Goal: Task Accomplishment & Management: Use online tool/utility

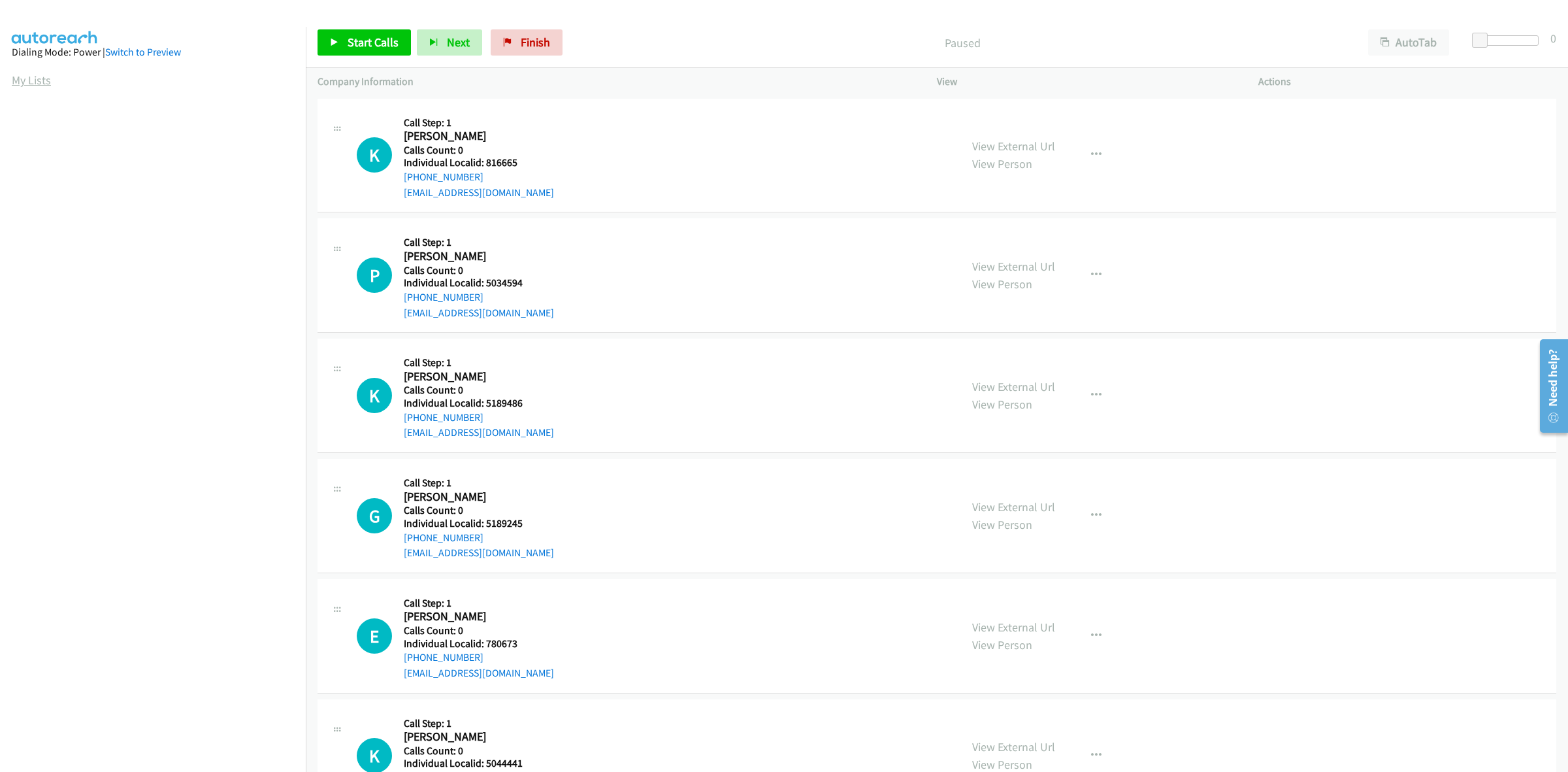
click at [46, 80] on link "My Lists" at bounding box center [31, 80] width 40 height 15
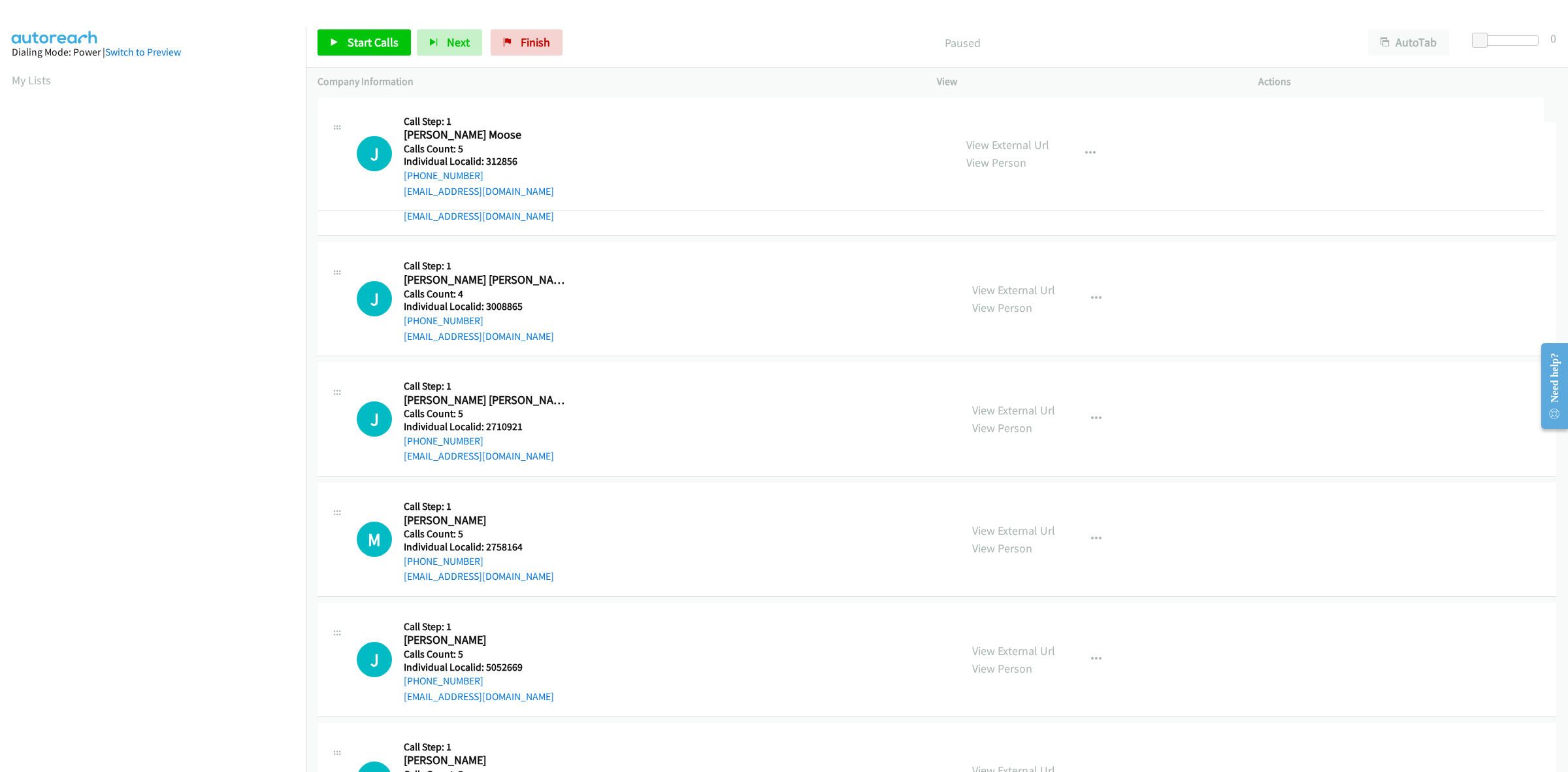
drag, startPoint x: 517, startPoint y: 162, endPoint x: 490, endPoint y: 161, distance: 27.0
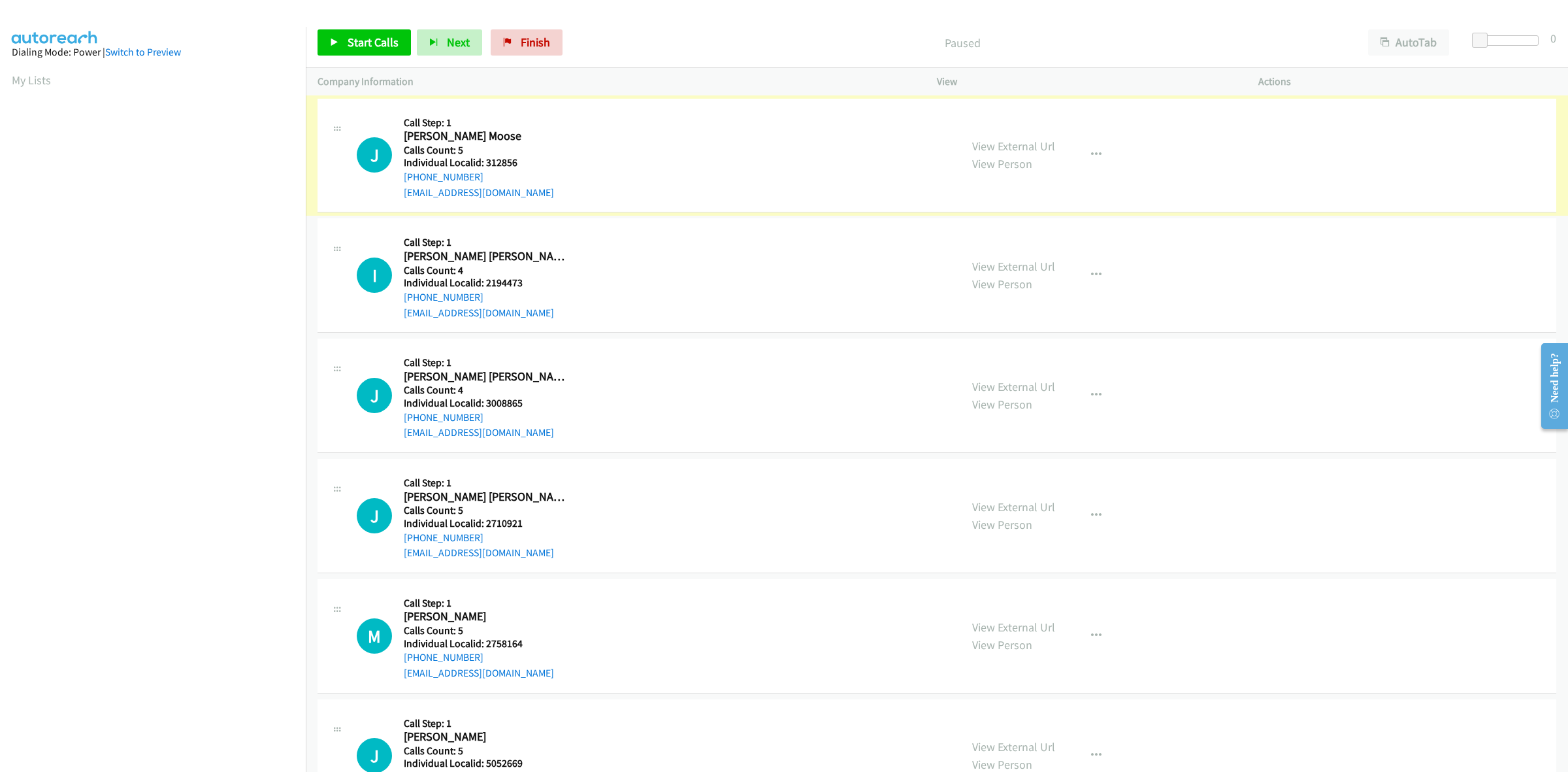
click at [536, 164] on h5 "Individual Localid: 312856" at bounding box center [485, 162] width 162 height 13
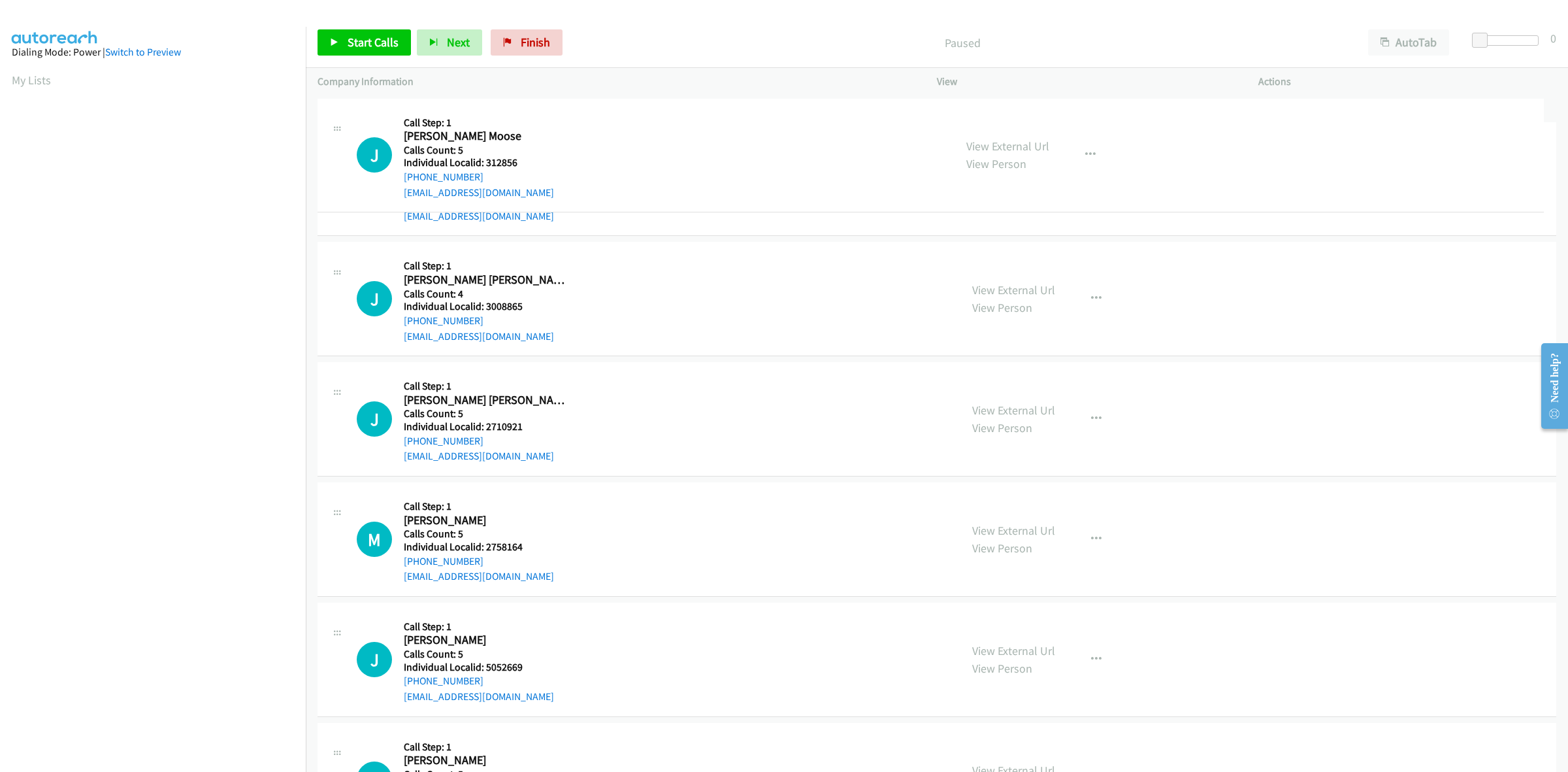
drag, startPoint x: 523, startPoint y: 165, endPoint x: 484, endPoint y: 165, distance: 39.0
drag, startPoint x: 521, startPoint y: 160, endPoint x: 485, endPoint y: 159, distance: 36.0
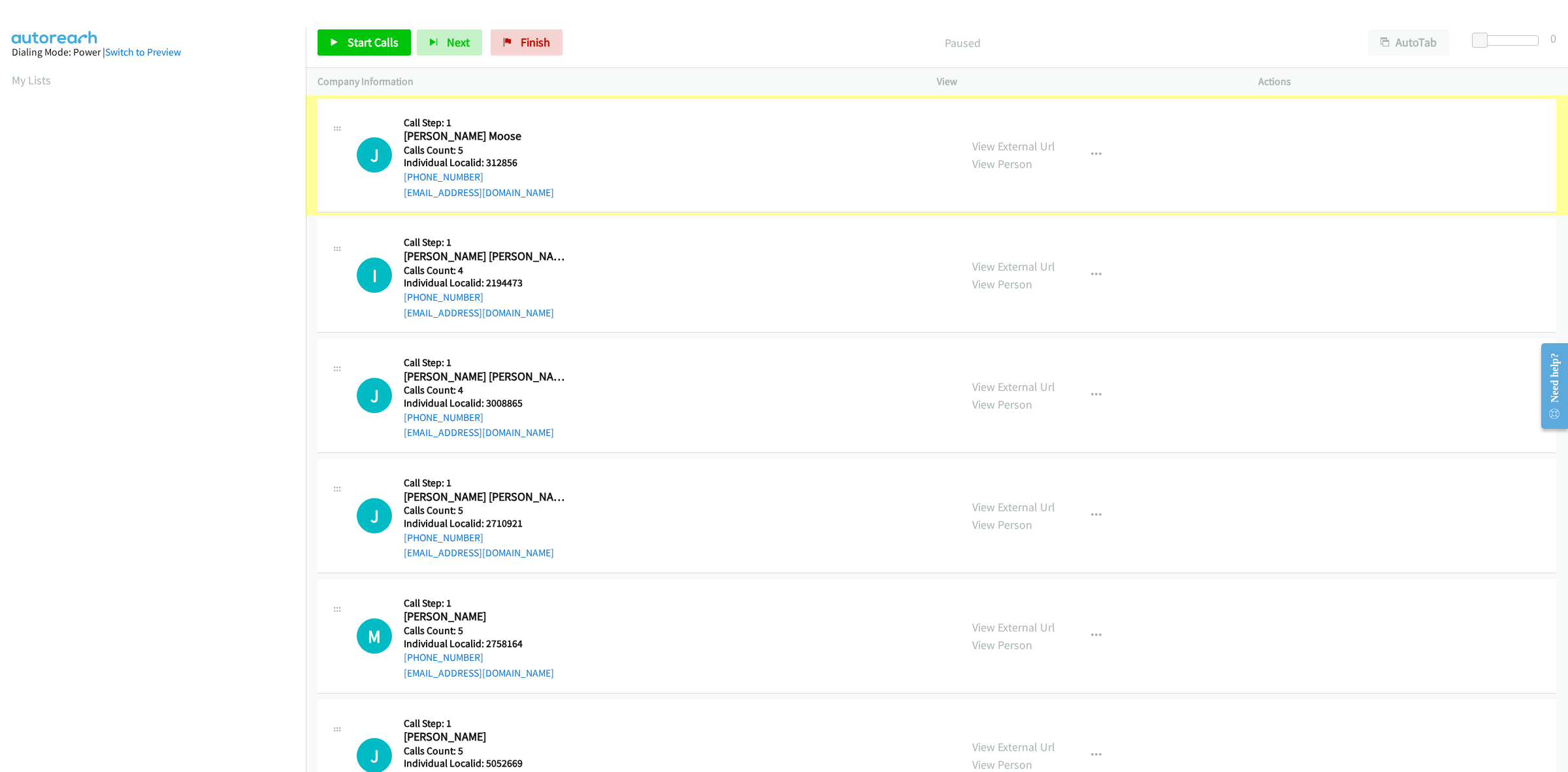
click at [590, 259] on div "I Callback Scheduled Call Step: 1 Isaac M. Haglund Haglund America/Chicago Call…" at bounding box center [653, 275] width 592 height 90
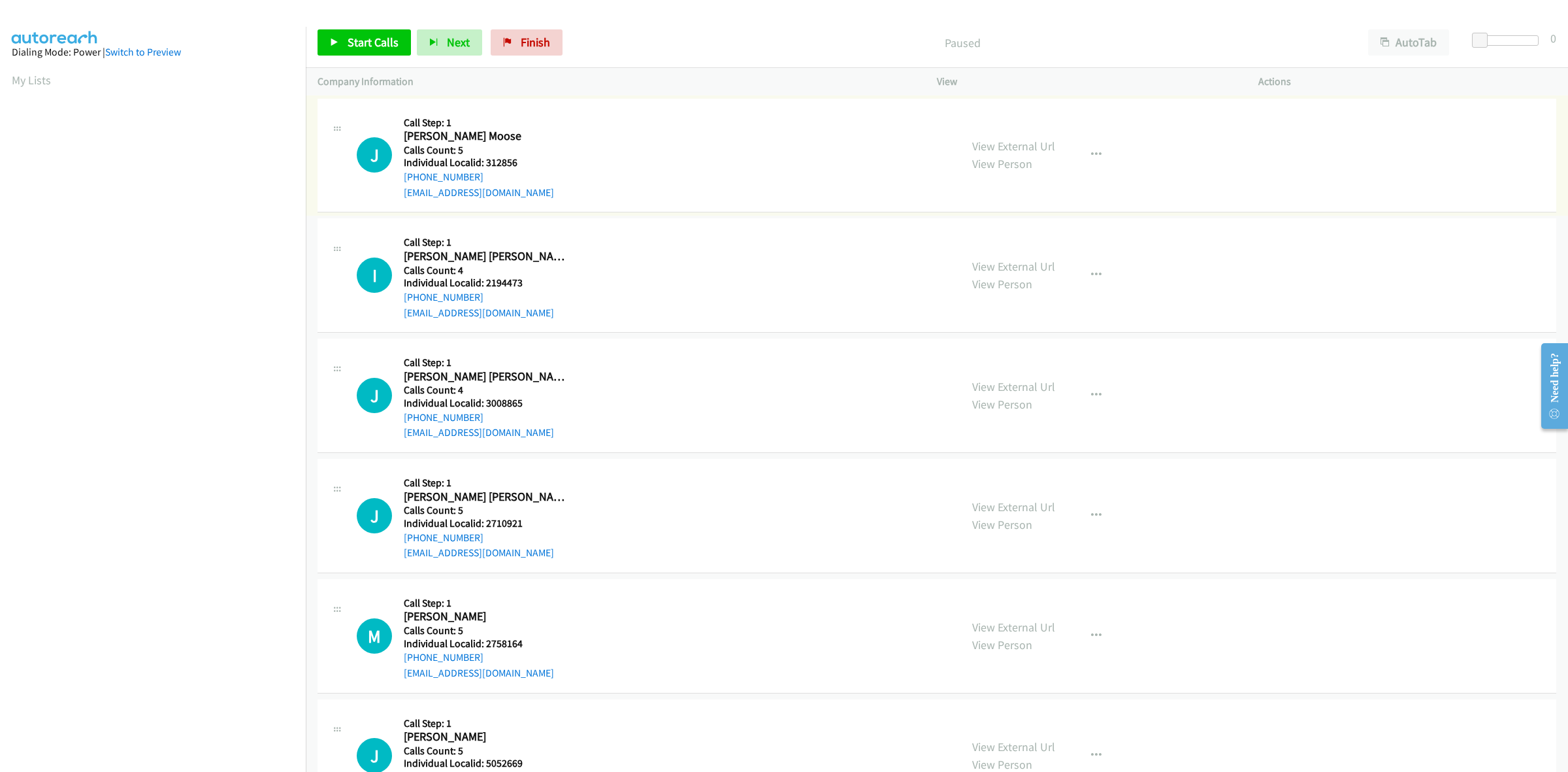
drag, startPoint x: 589, startPoint y: 255, endPoint x: 547, endPoint y: 268, distance: 44.0
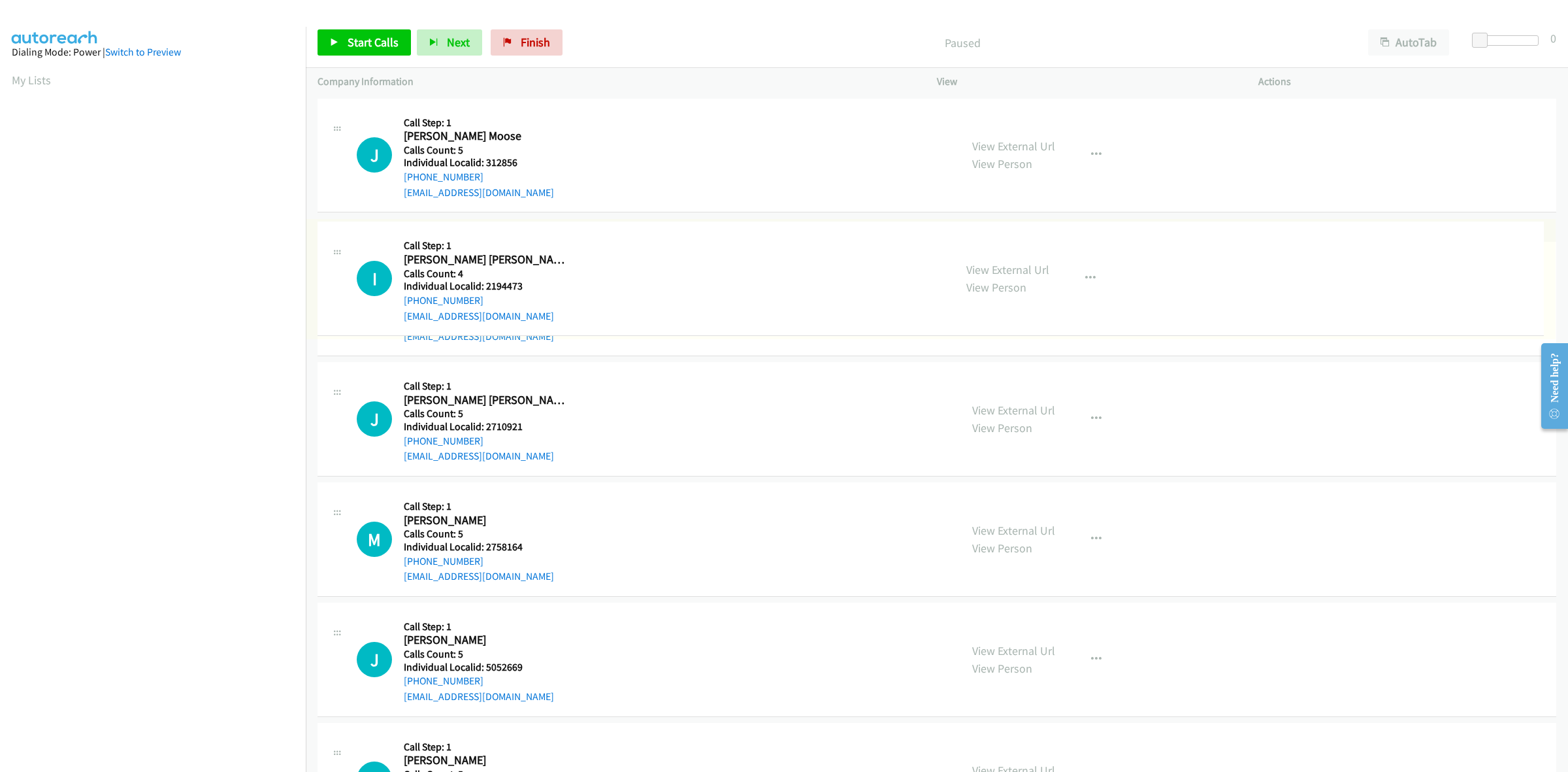
drag, startPoint x: 520, startPoint y: 280, endPoint x: 490, endPoint y: 283, distance: 30.1
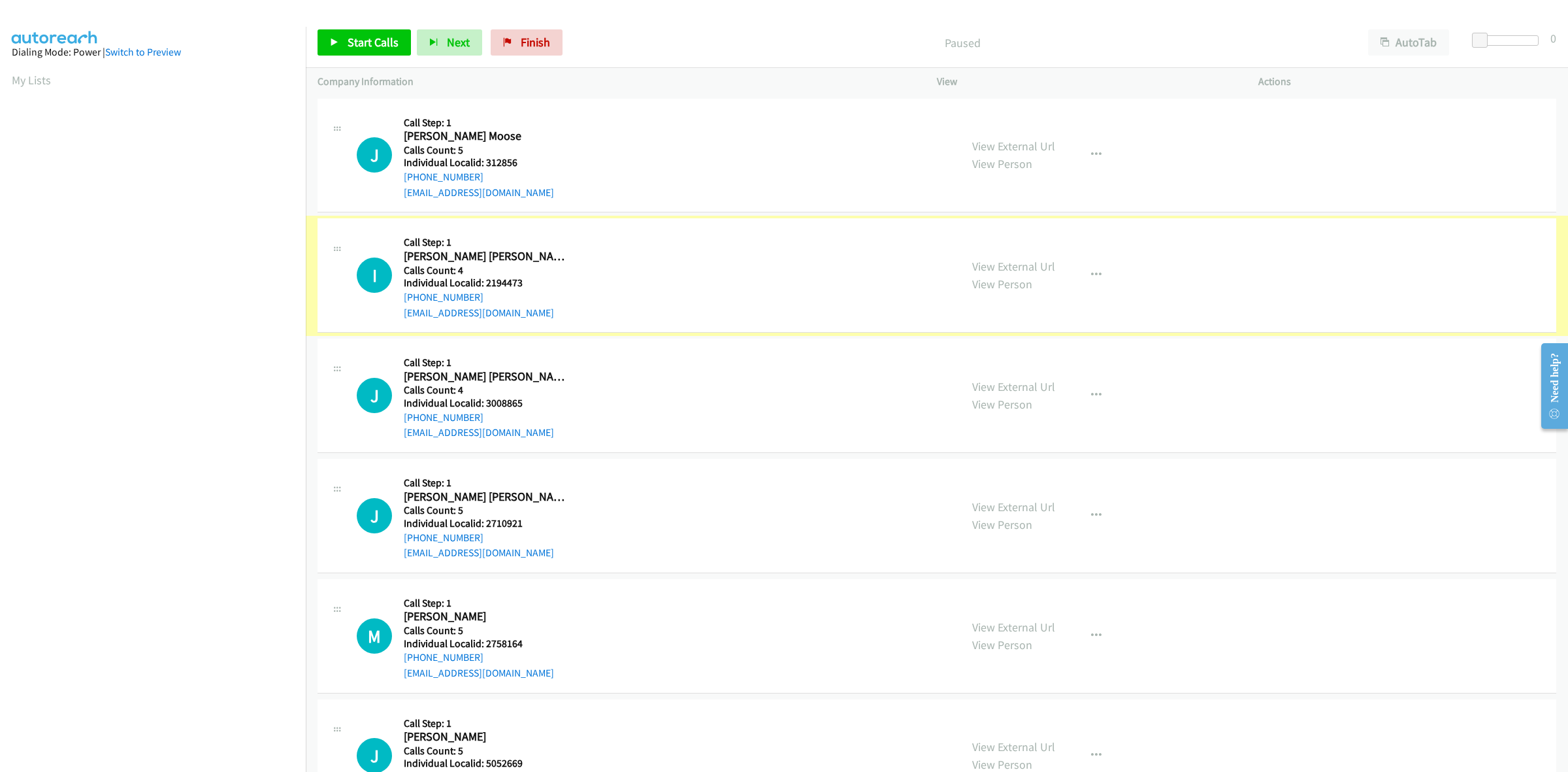
click at [589, 121] on div "J Callback Scheduled Call Step: 1 Jamie Moose Moose America/New_York Calls Coun…" at bounding box center [653, 155] width 592 height 90
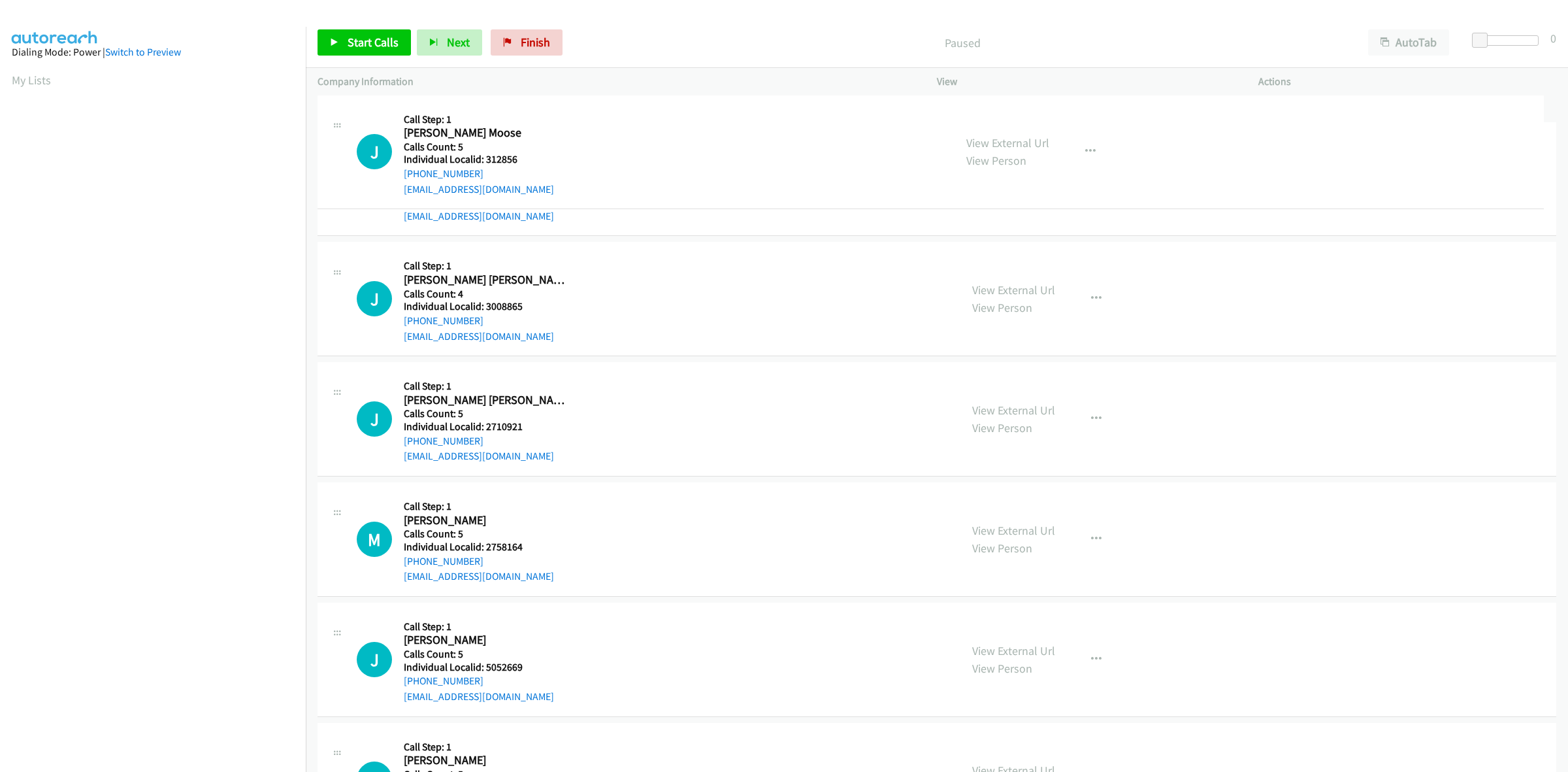
drag, startPoint x: 517, startPoint y: 164, endPoint x: 484, endPoint y: 161, distance: 33.1
drag, startPoint x: 484, startPoint y: 174, endPoint x: 390, endPoint y: 188, distance: 95.0
drag, startPoint x: 484, startPoint y: 178, endPoint x: 449, endPoint y: 182, distance: 35.2
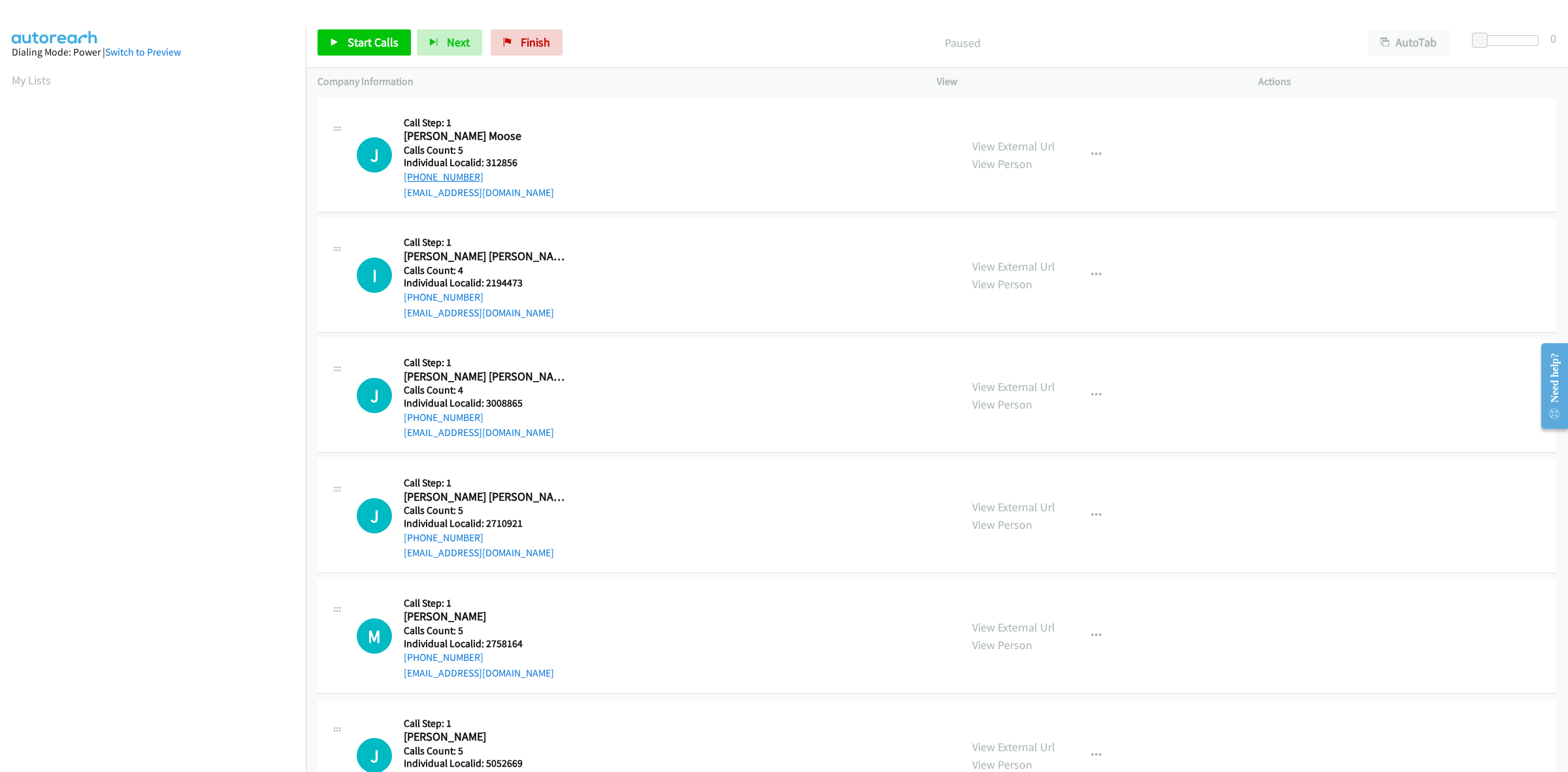
drag, startPoint x: 491, startPoint y: 177, endPoint x: 461, endPoint y: 175, distance: 30.1
drag, startPoint x: 461, startPoint y: 175, endPoint x: 665, endPoint y: 183, distance: 204.2
click at [668, 183] on div "J Callback Scheduled Call Step: 1 Jamie Moose Moose America/New_York Calls Coun…" at bounding box center [653, 155] width 592 height 90
drag, startPoint x: 1493, startPoint y: 43, endPoint x: 1510, endPoint y: 41, distance: 17.1
click at [1510, 41] on div at bounding box center [1503, 40] width 60 height 10
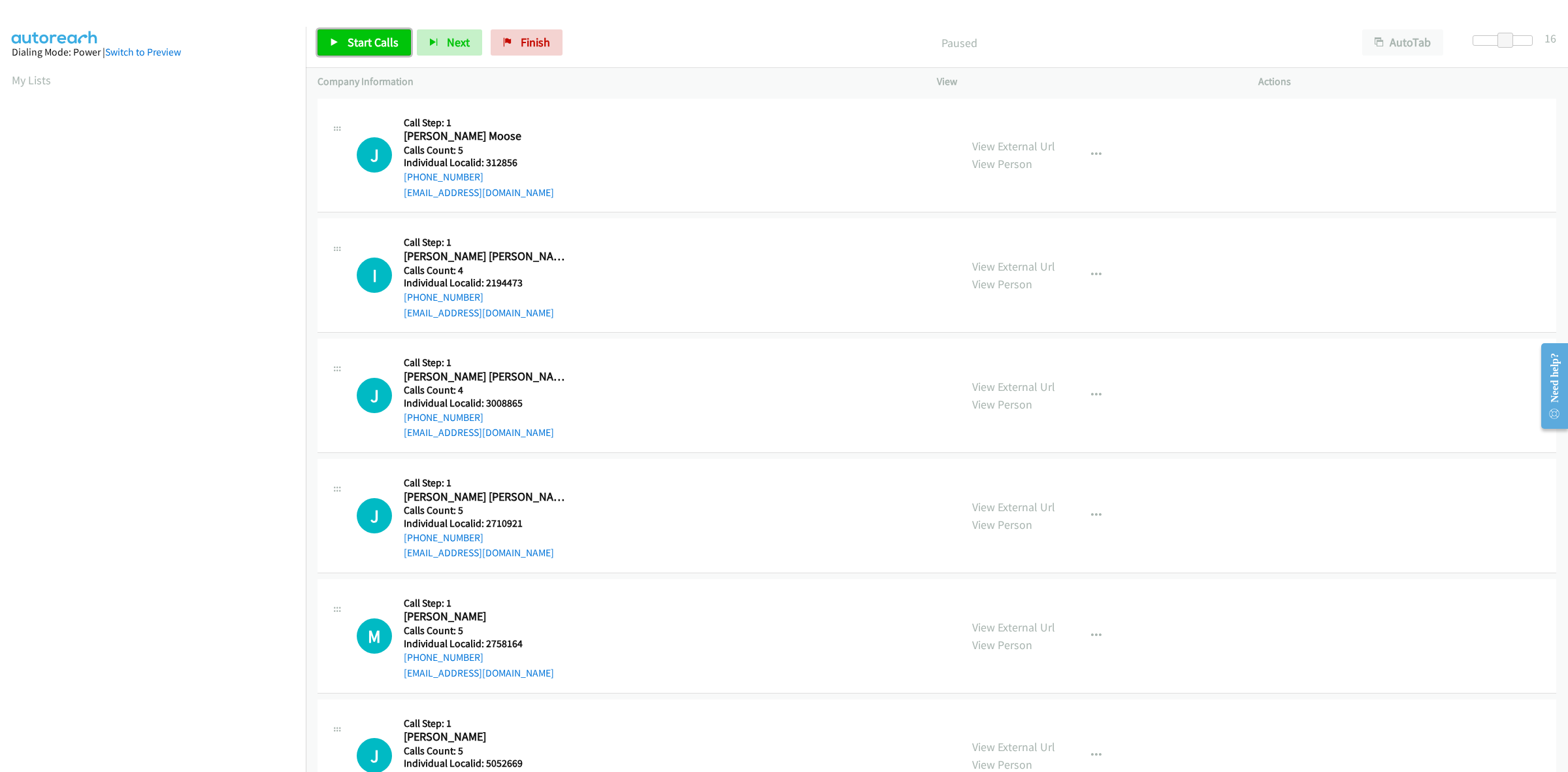
click at [376, 48] on span "Start Calls" at bounding box center [373, 42] width 51 height 15
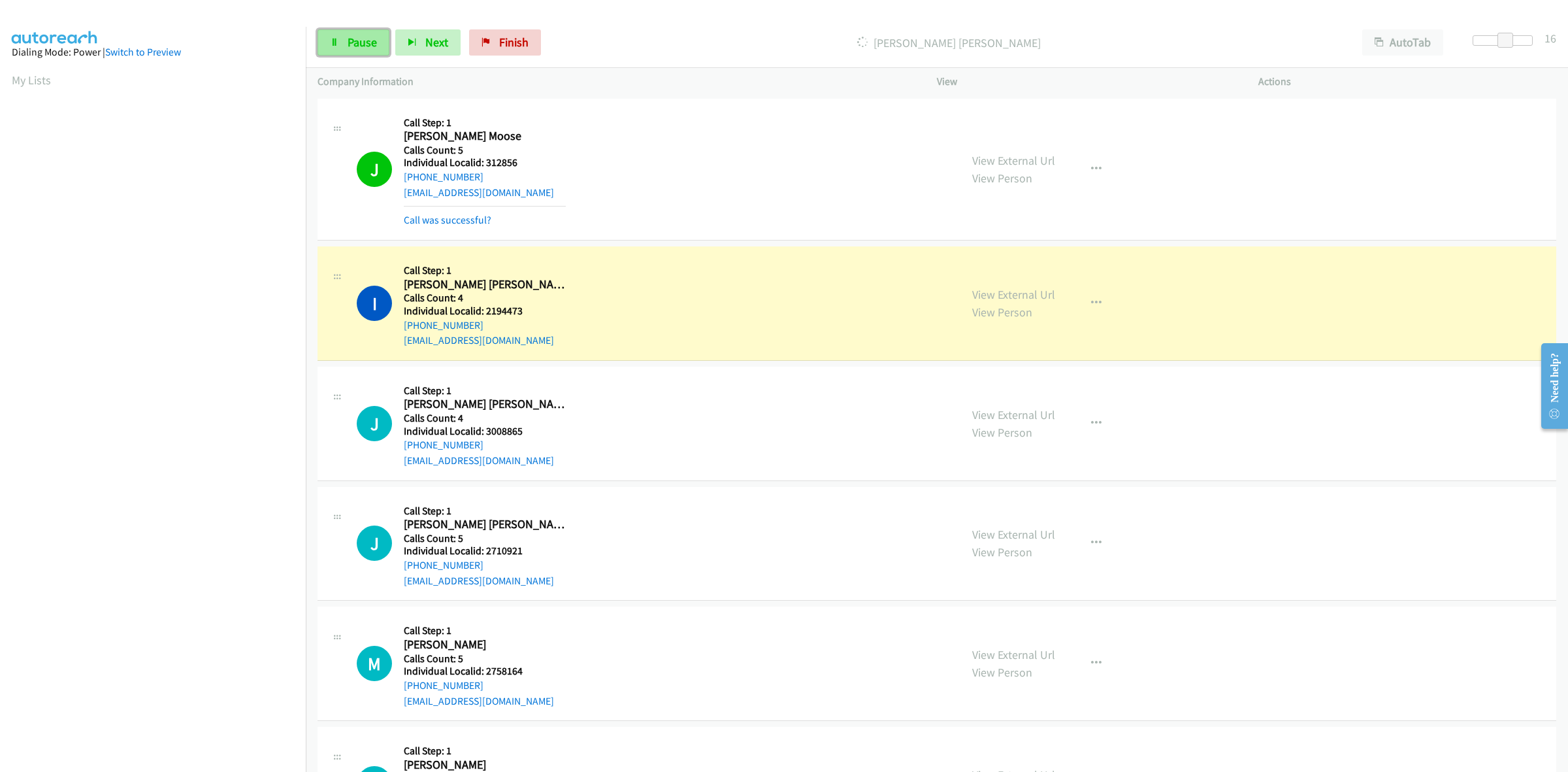
click at [365, 46] on span "Pause" at bounding box center [362, 42] width 29 height 15
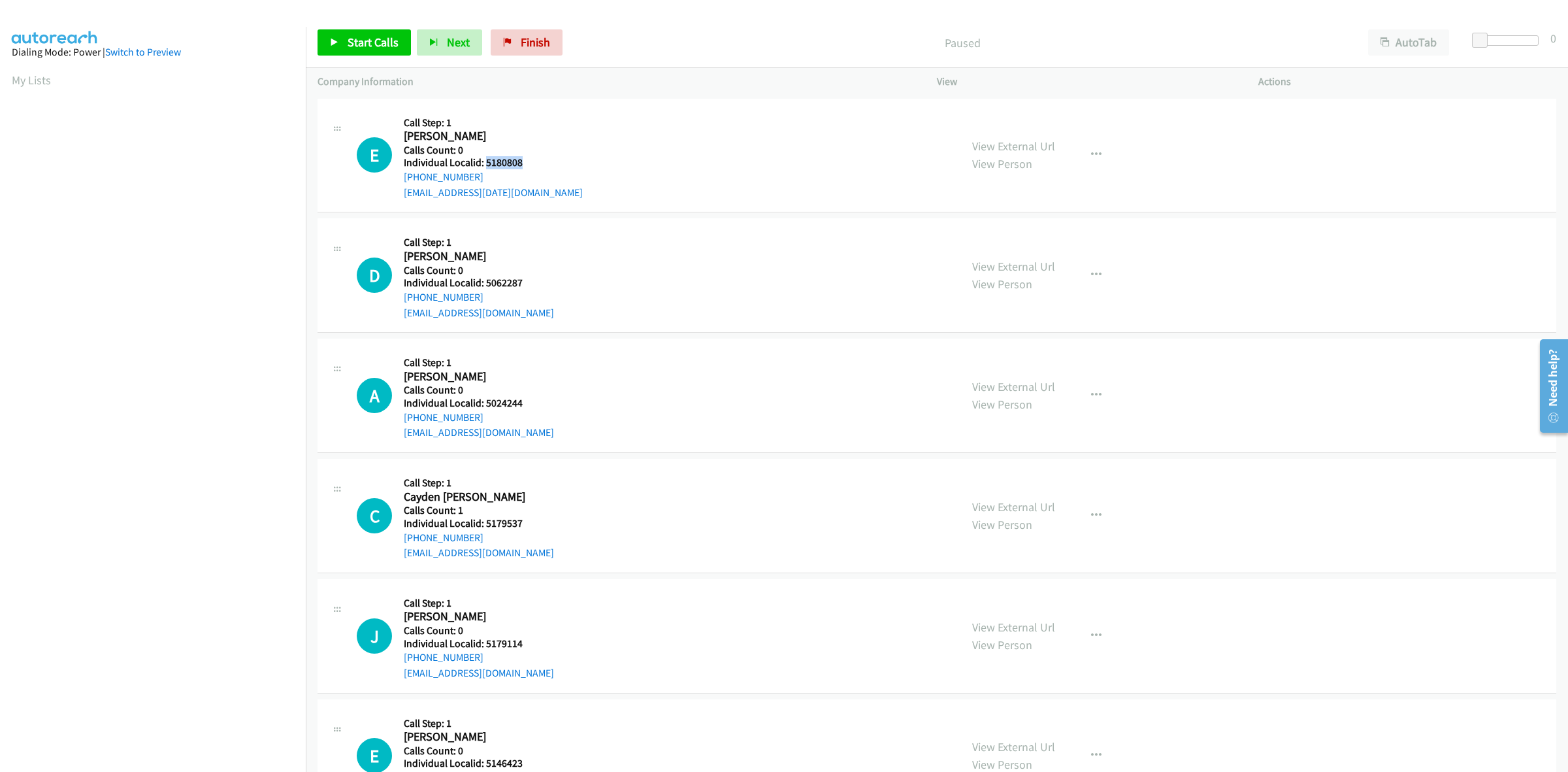
drag, startPoint x: 520, startPoint y: 162, endPoint x: 485, endPoint y: 164, distance: 35.1
click at [485, 164] on h5 "Individual Localid: 5180808" at bounding box center [494, 162] width 179 height 13
copy h5 "5180808"
drag, startPoint x: 482, startPoint y: 171, endPoint x: 405, endPoint y: 174, distance: 77.1
click at [405, 174] on div "+1 601-214-9214" at bounding box center [494, 177] width 179 height 16
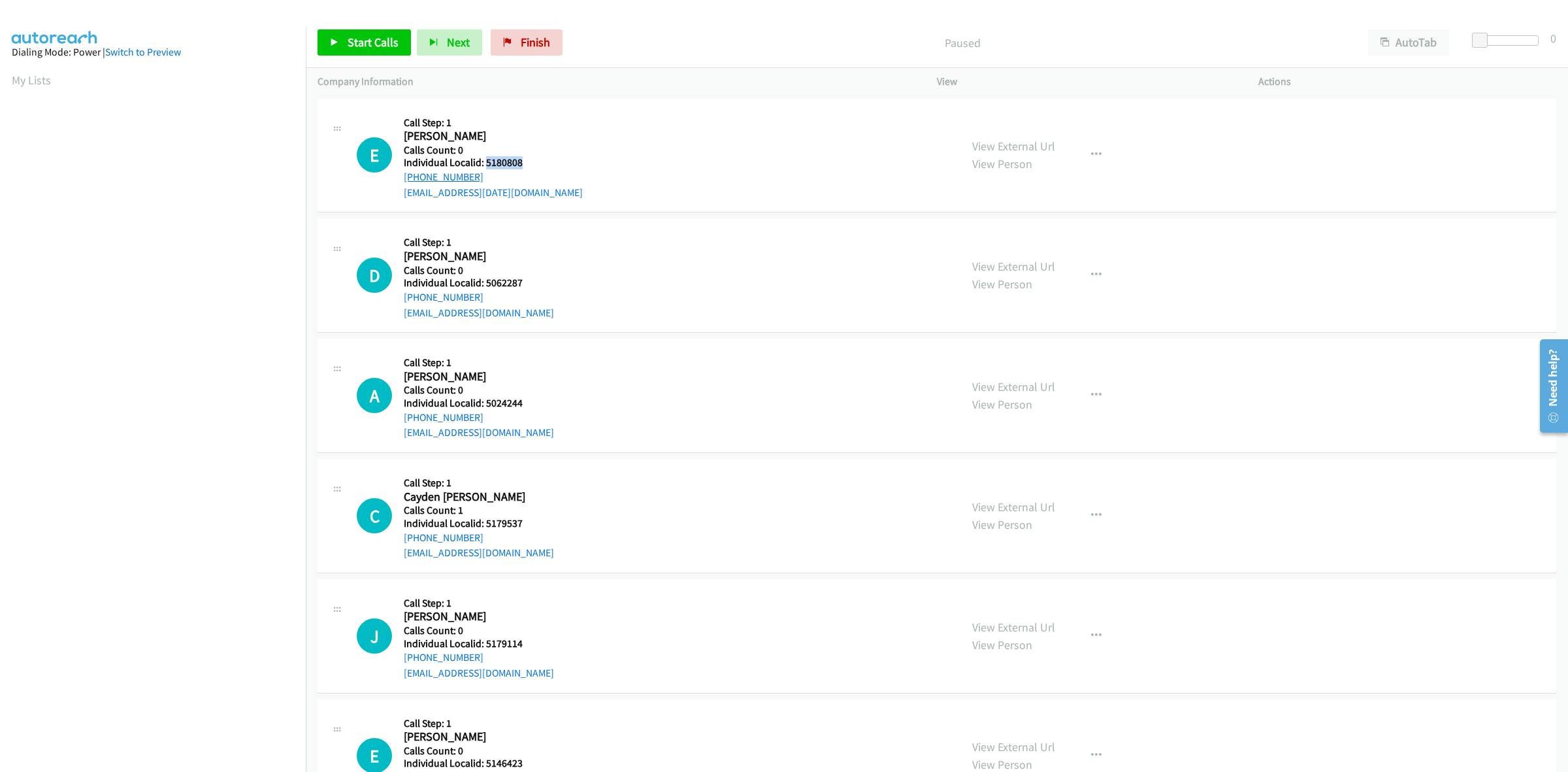
copy link "+1 601-214-9214"
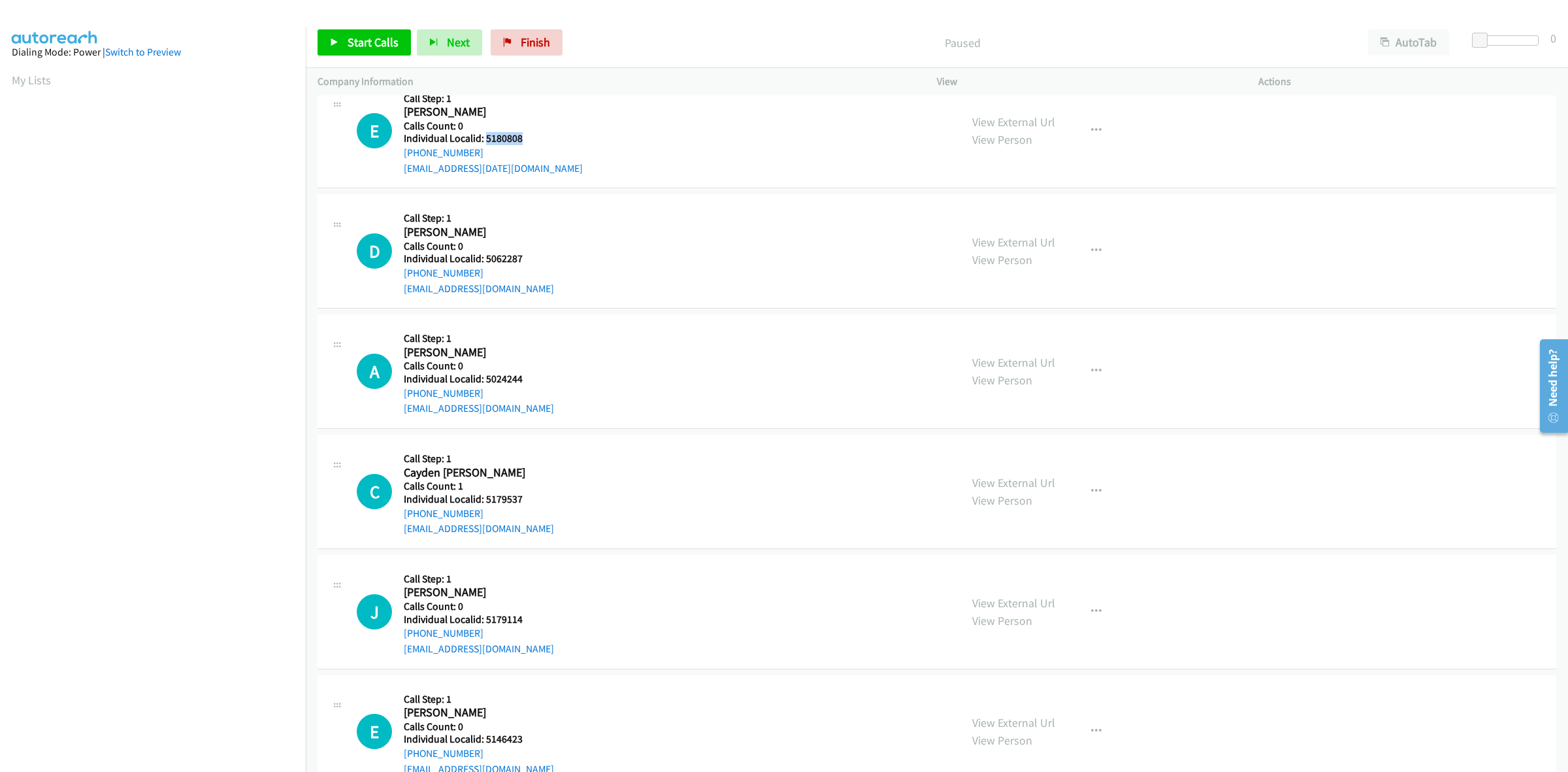
scroll to position [142, 0]
drag, startPoint x: 528, startPoint y: 142, endPoint x: 485, endPoint y: 141, distance: 43.0
click at [485, 141] on h5 "Individual Localid: 5062287" at bounding box center [479, 140] width 150 height 13
copy h5 "5062287"
click at [602, 135] on div "D Callback Scheduled Call Step: 1 David Dickson America/Chicago Calls Count: 0 …" at bounding box center [653, 132] width 592 height 90
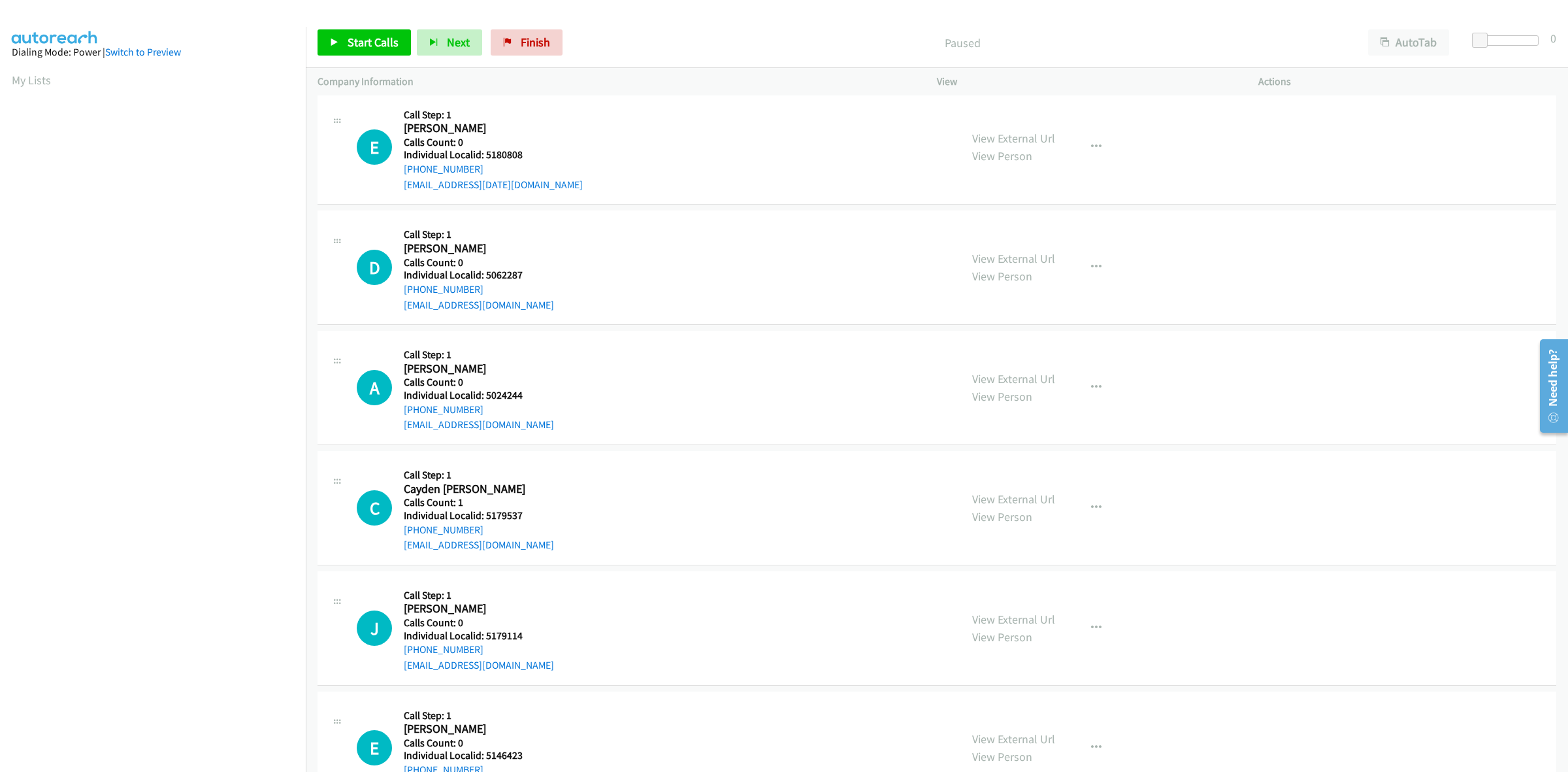
scroll to position [0, 0]
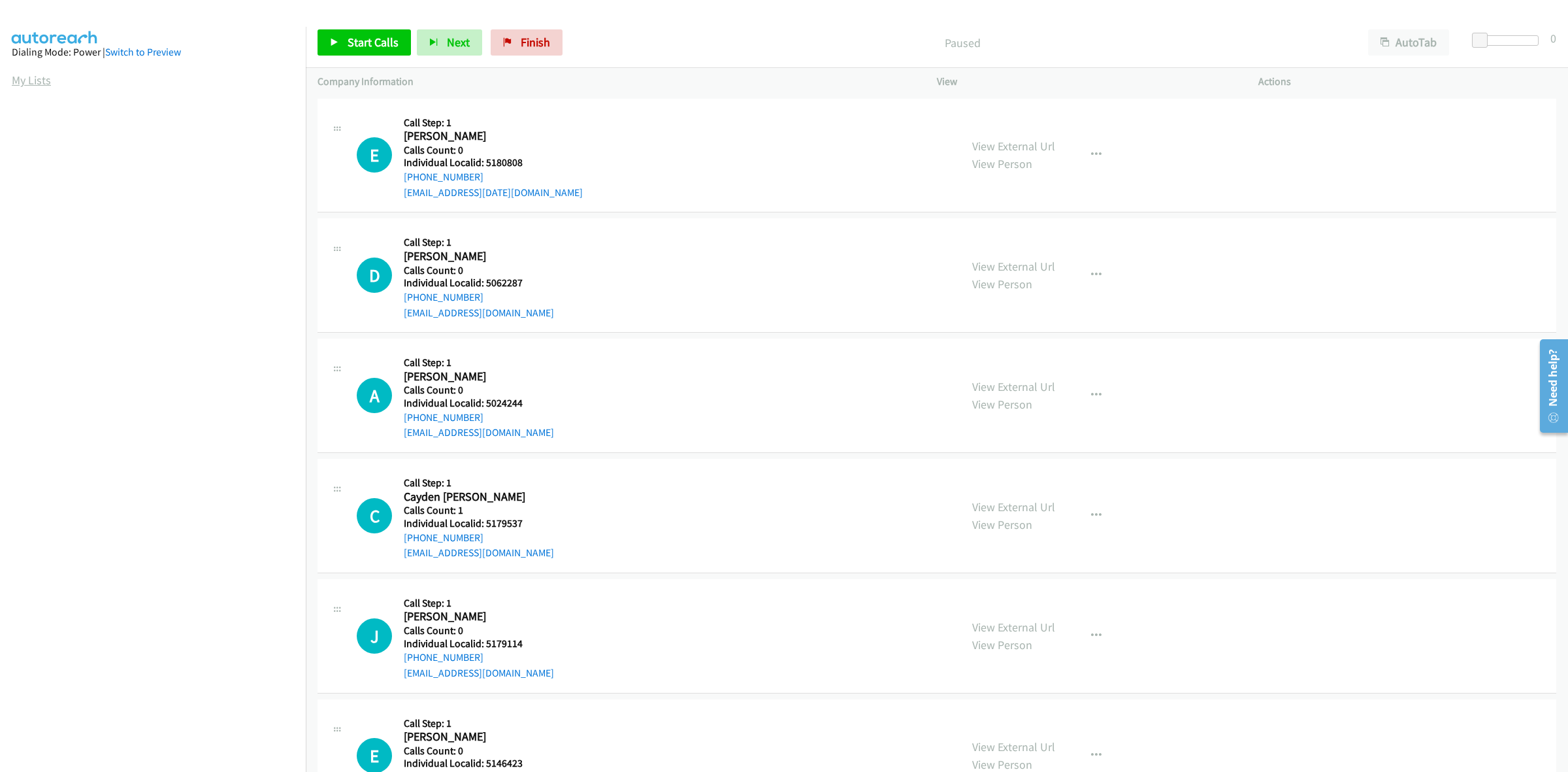
click at [41, 85] on link "My Lists" at bounding box center [31, 80] width 40 height 15
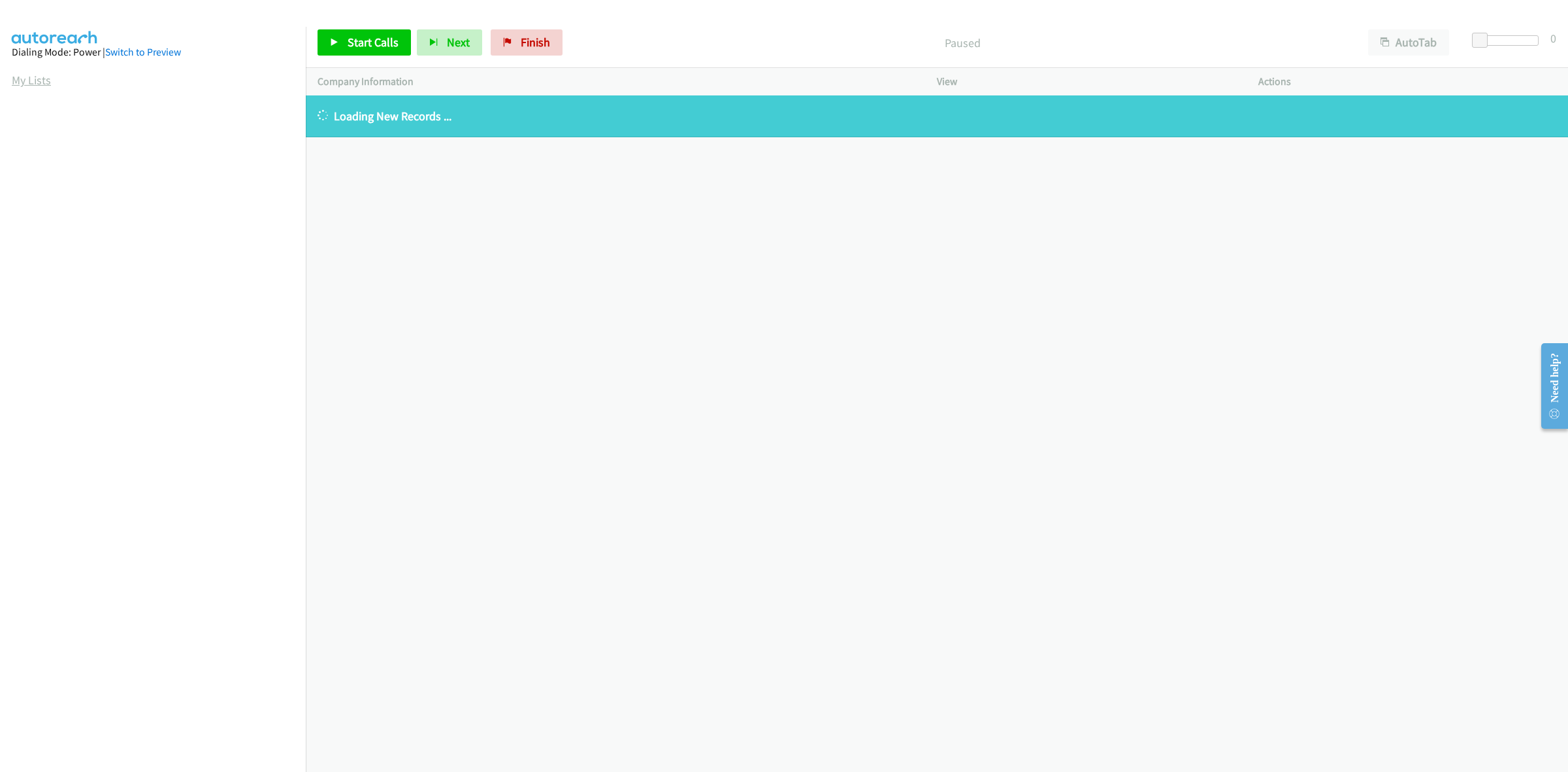
click at [42, 80] on link "My Lists" at bounding box center [31, 80] width 40 height 15
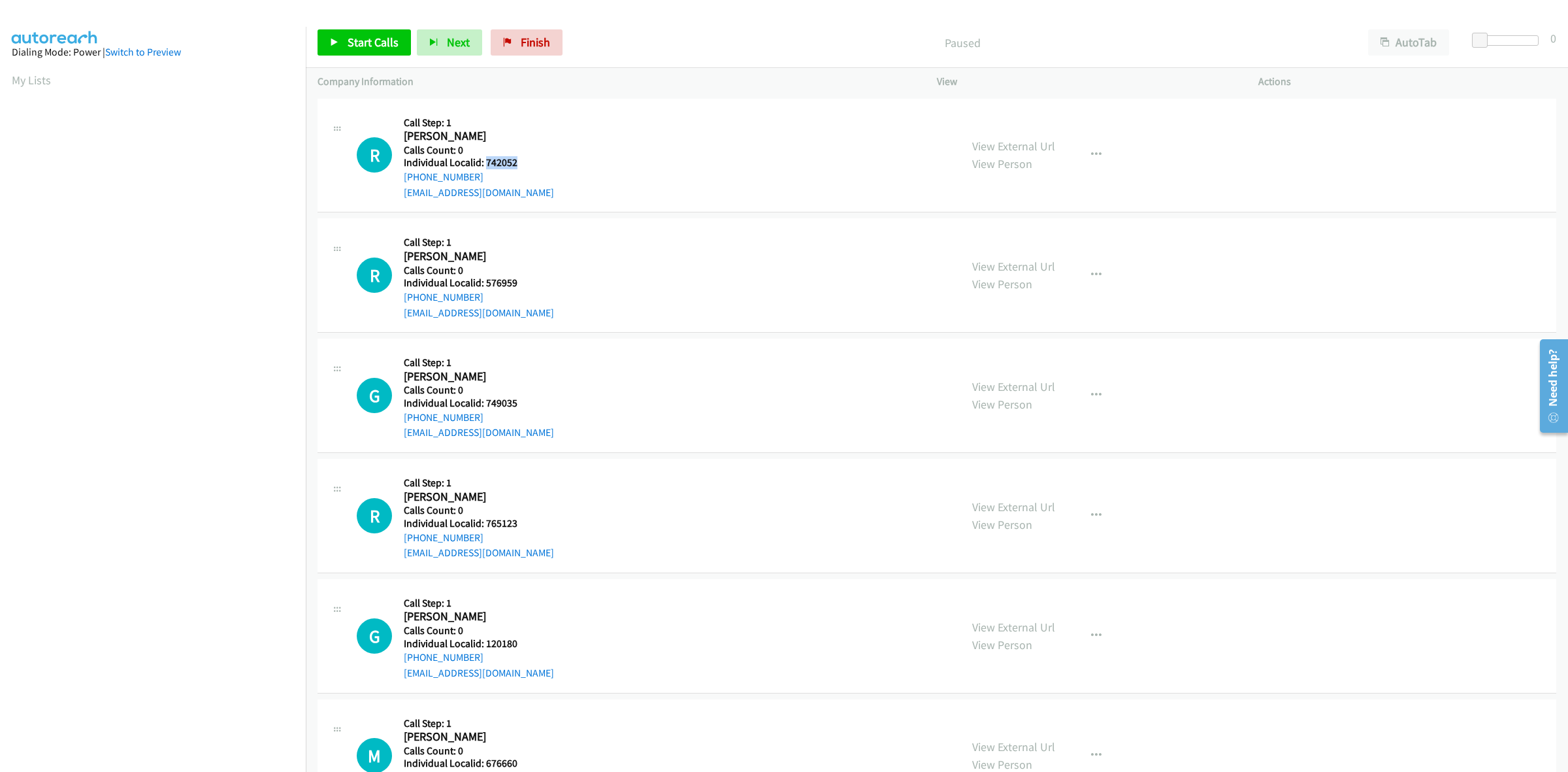
drag, startPoint x: 518, startPoint y: 161, endPoint x: 484, endPoint y: 161, distance: 34.0
click at [484, 161] on h5 "Individual Localid: 742052" at bounding box center [479, 162] width 150 height 13
copy h5 "742052"
click at [1095, 151] on icon "button" at bounding box center [1096, 155] width 10 height 10
click at [1032, 239] on link "Skip Call" at bounding box center [1026, 241] width 174 height 26
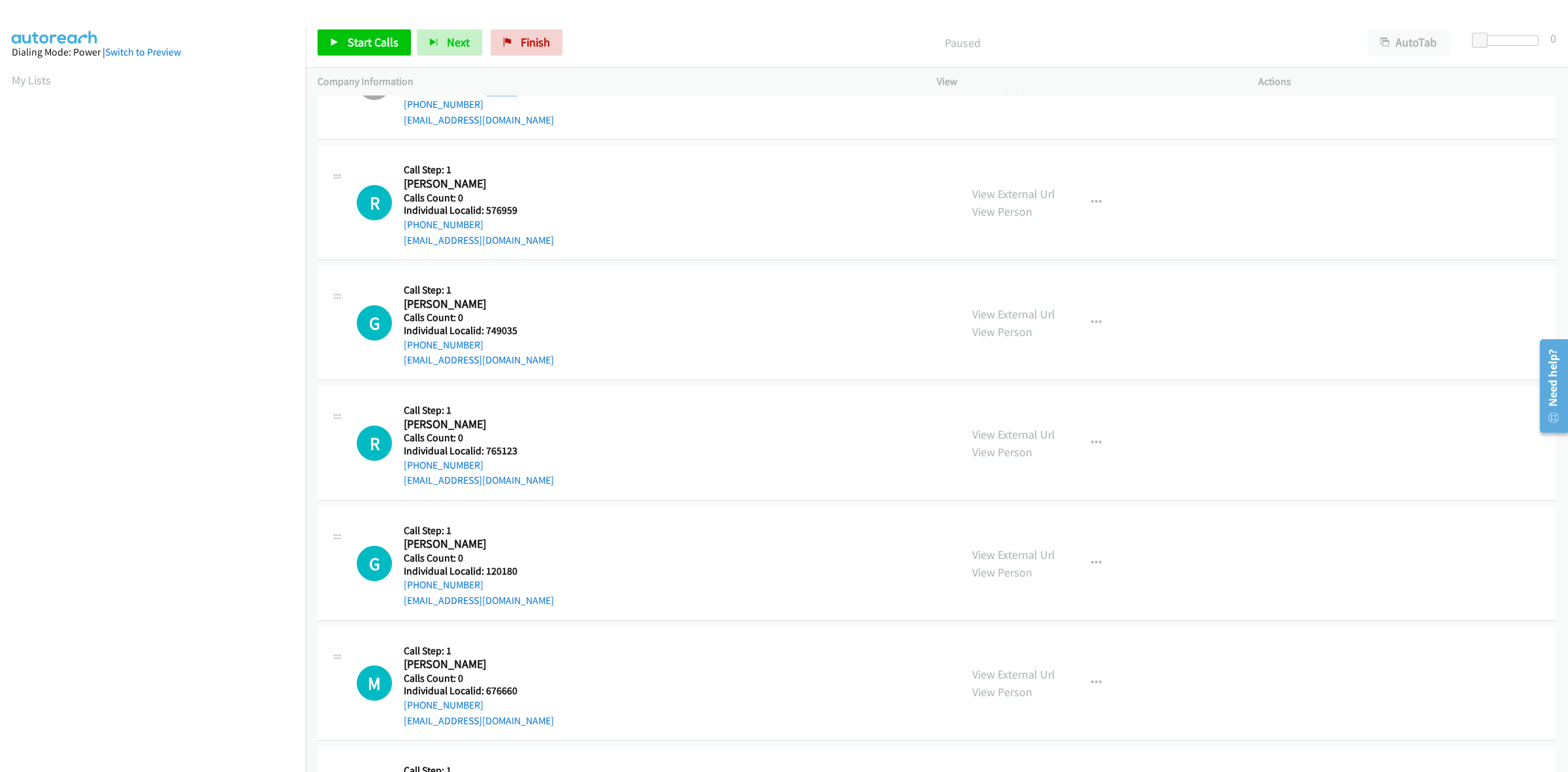
scroll to position [82, 0]
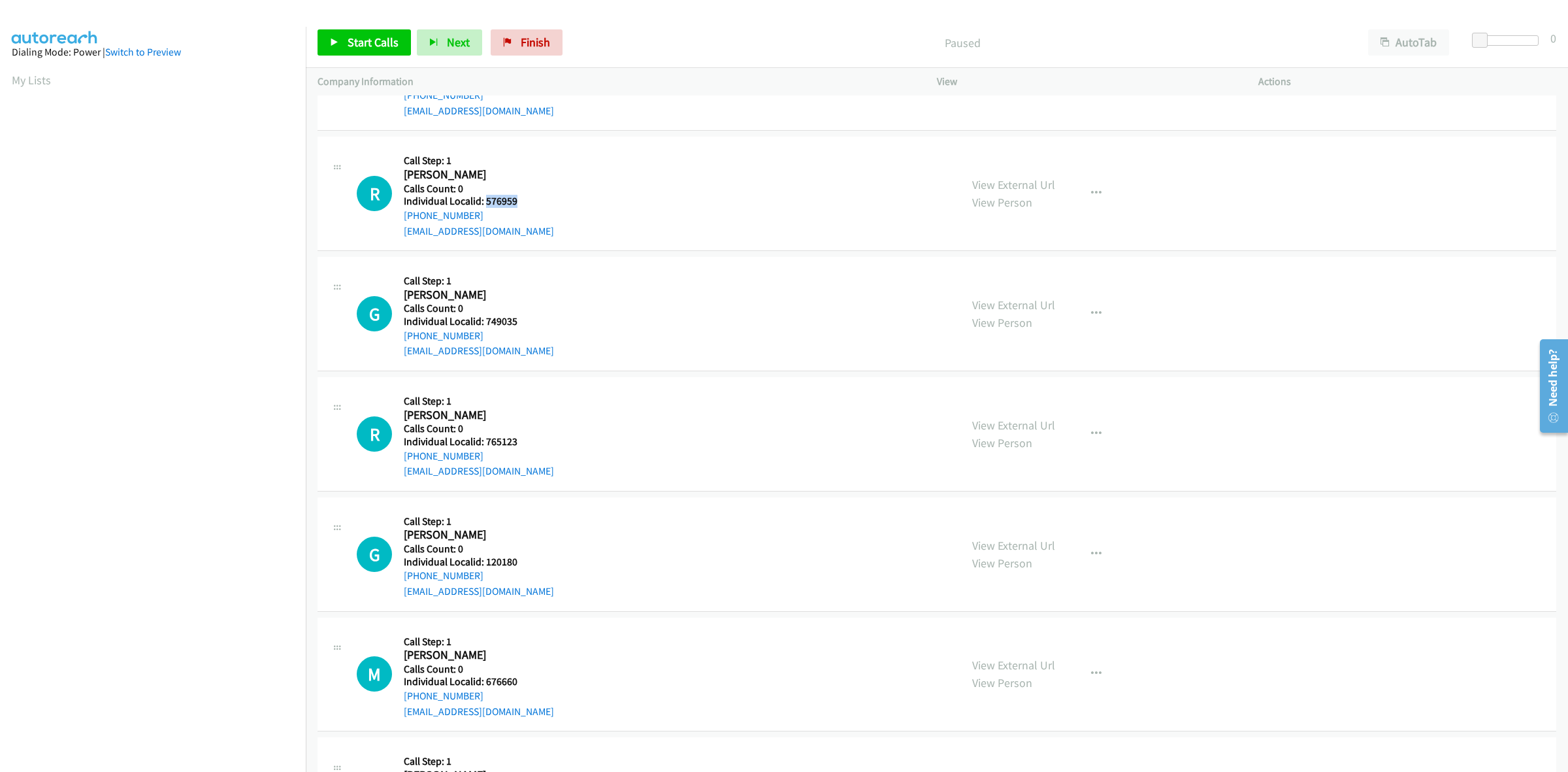
drag, startPoint x: 518, startPoint y: 201, endPoint x: 487, endPoint y: 200, distance: 31.0
click at [487, 200] on h5 "Individual Localid: 576959" at bounding box center [479, 201] width 150 height 13
copy h5 "576959"
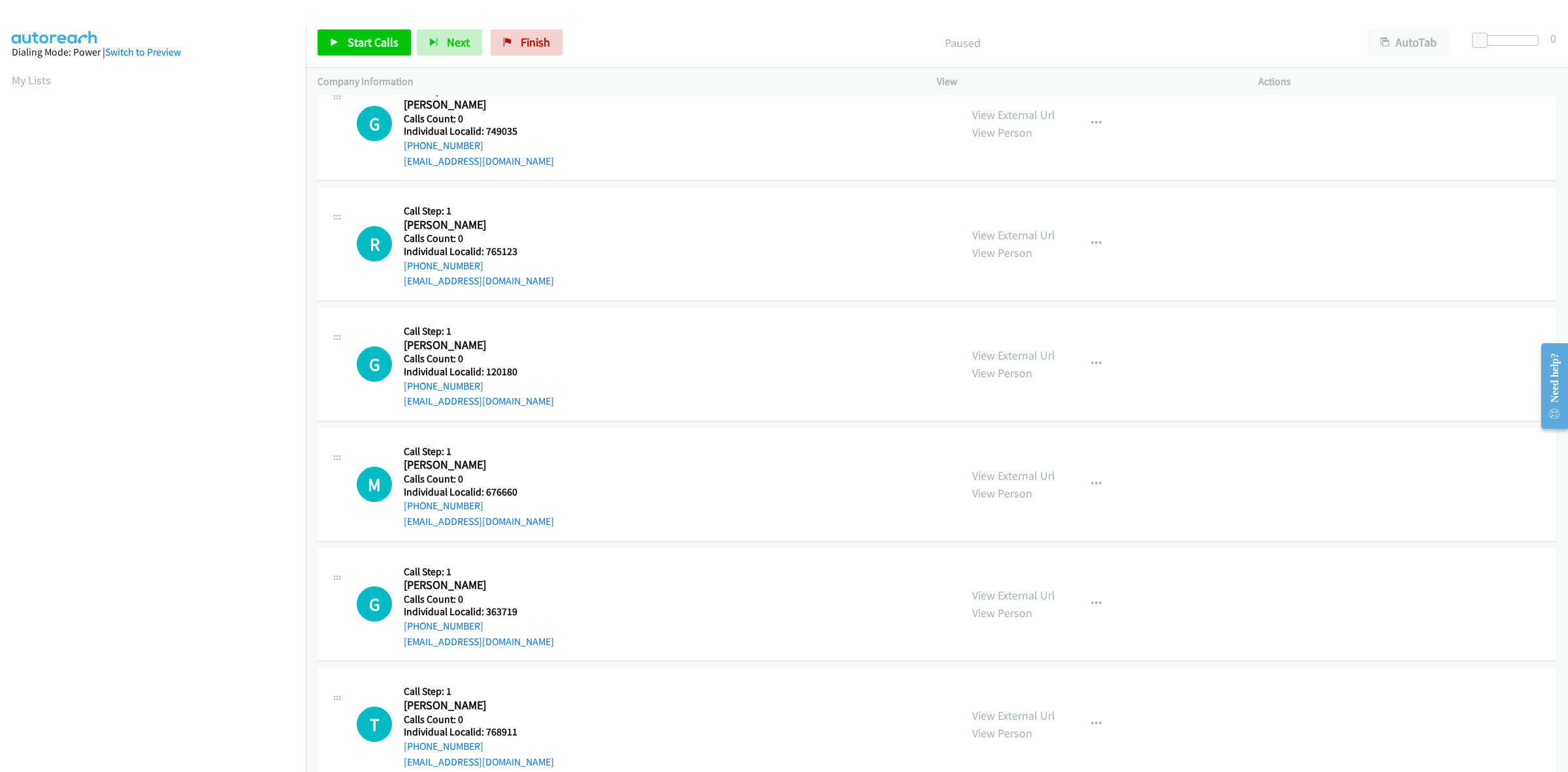
scroll to position [184, 0]
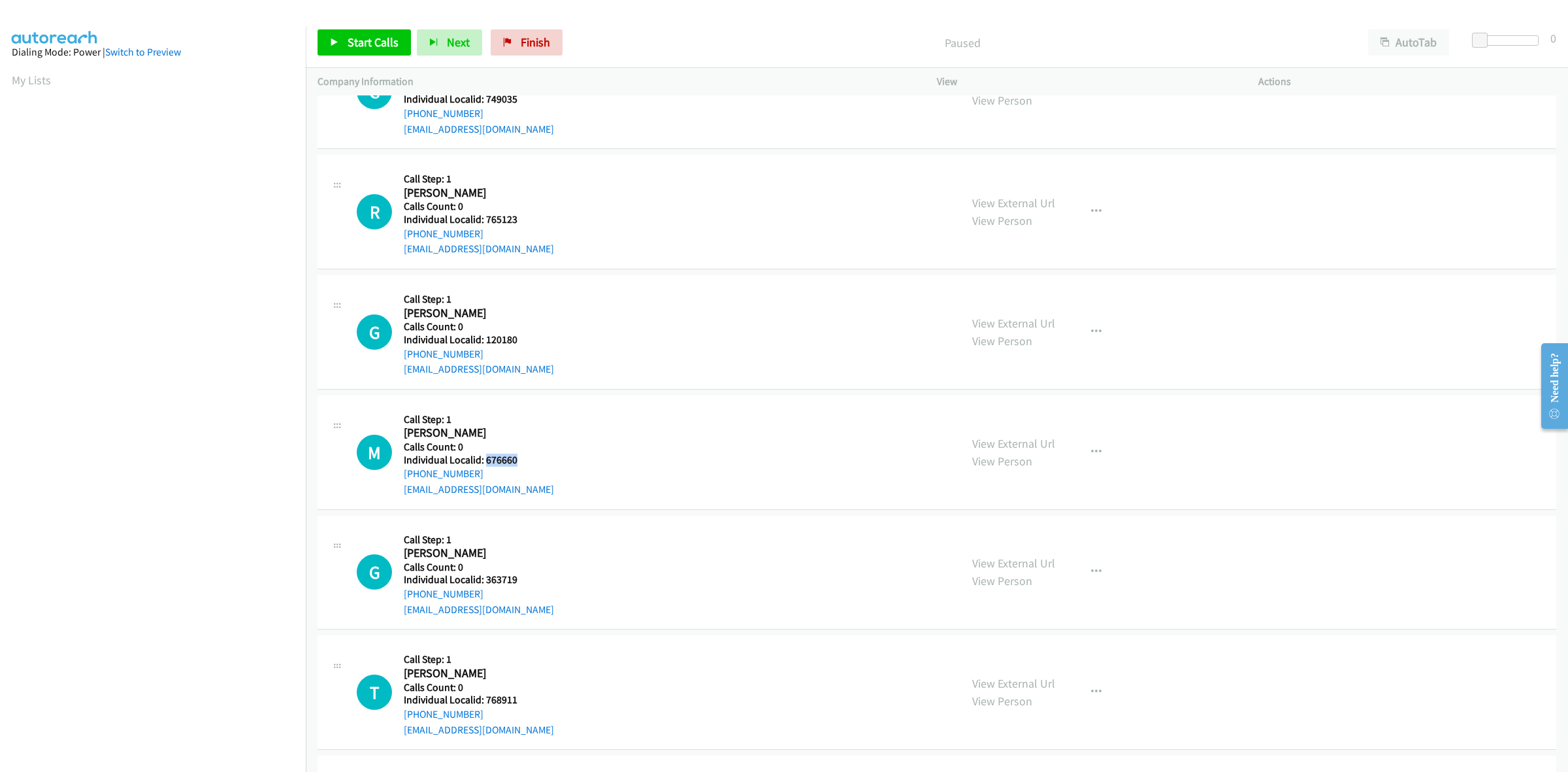
drag, startPoint x: 518, startPoint y: 461, endPoint x: 485, endPoint y: 460, distance: 33.0
click at [485, 461] on h5 "Individual Localid: 676660" at bounding box center [479, 460] width 150 height 13
click at [1091, 447] on icon "button" at bounding box center [1096, 452] width 10 height 10
click at [1023, 537] on link "Skip Call" at bounding box center [1026, 538] width 174 height 26
click at [19, 78] on link "My Lists" at bounding box center [31, 80] width 40 height 15
